Goal: Navigation & Orientation: Find specific page/section

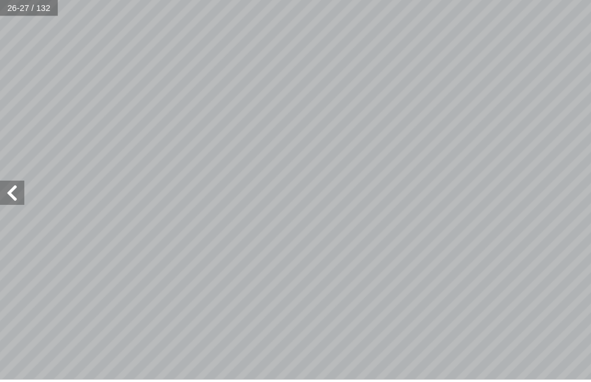
click at [15, 178] on span at bounding box center [11, 183] width 23 height 23
click at [14, 173] on span at bounding box center [11, 183] width 23 height 23
click at [15, 175] on span at bounding box center [11, 183] width 23 height 23
click at [18, 172] on span at bounding box center [11, 183] width 23 height 23
click at [12, 185] on span at bounding box center [11, 183] width 23 height 23
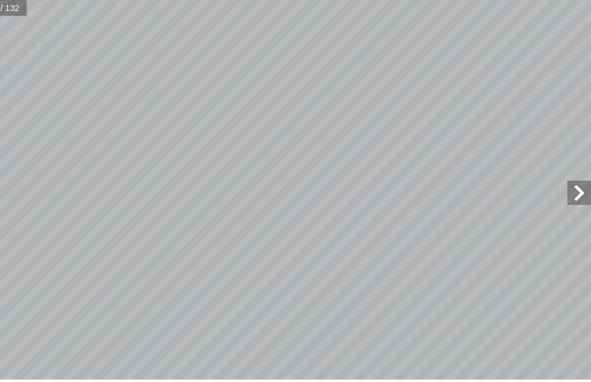
click at [568, 184] on span at bounding box center [579, 183] width 23 height 23
click at [568, 180] on span at bounding box center [579, 183] width 23 height 23
click at [568, 173] on span at bounding box center [579, 183] width 23 height 23
click at [15, 188] on span at bounding box center [11, 183] width 23 height 23
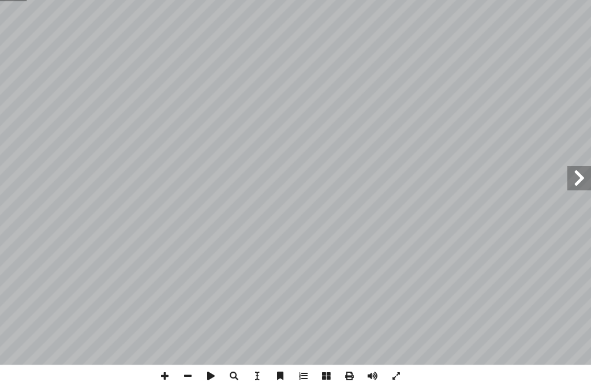
click at [568, 172] on span at bounding box center [579, 183] width 23 height 23
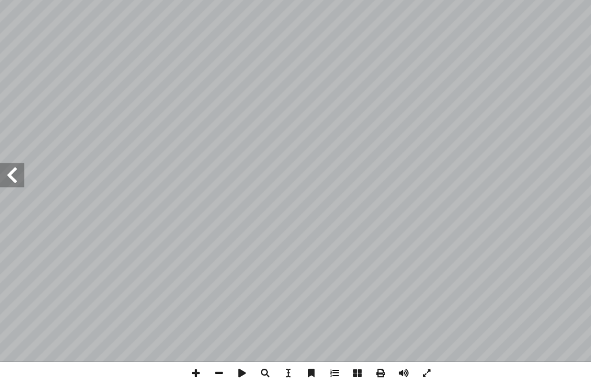
click at [23, 172] on span at bounding box center [11, 183] width 23 height 23
click at [14, 172] on span at bounding box center [11, 183] width 23 height 23
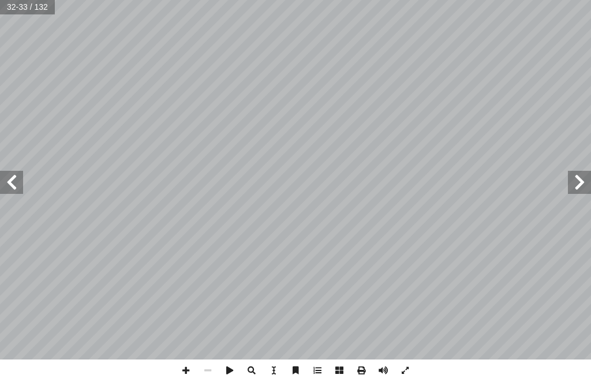
click at [578, 173] on span at bounding box center [579, 183] width 23 height 23
click at [18, 187] on span at bounding box center [11, 183] width 23 height 23
click at [586, 177] on span at bounding box center [579, 183] width 23 height 23
click at [579, 187] on span at bounding box center [579, 183] width 23 height 23
click at [5, 172] on span at bounding box center [11, 183] width 23 height 23
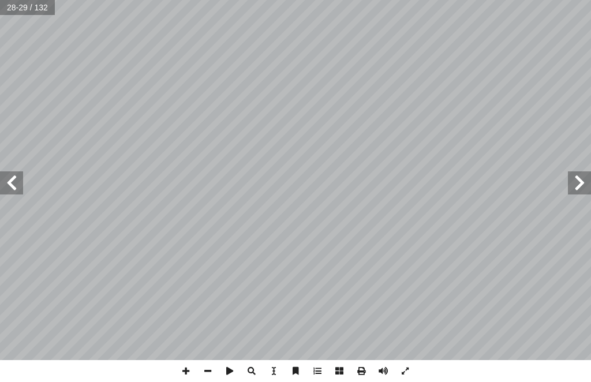
click at [23, 187] on span at bounding box center [11, 183] width 23 height 23
